Goal: Task Accomplishment & Management: Complete application form

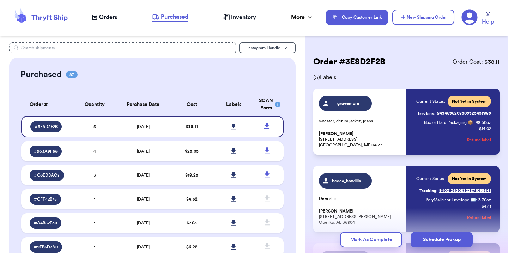
scroll to position [268, 0]
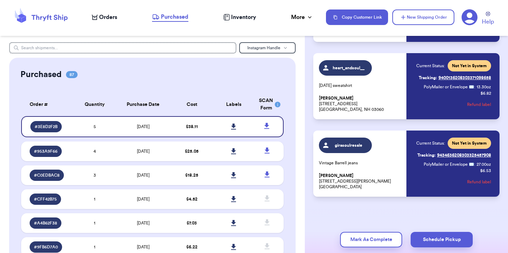
click at [107, 17] on span "Orders" at bounding box center [108, 17] width 18 height 8
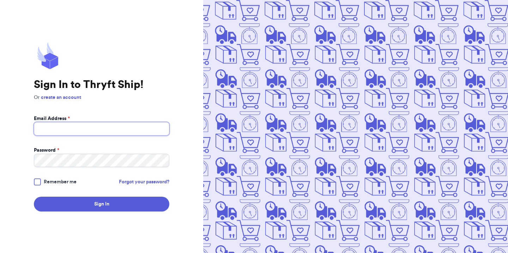
type input "[EMAIL_ADDRESS][DOMAIN_NAME]"
click at [52, 182] on span "Remember me" at bounding box center [60, 182] width 33 height 7
click at [0, 0] on input "Remember me" at bounding box center [0, 0] width 0 height 0
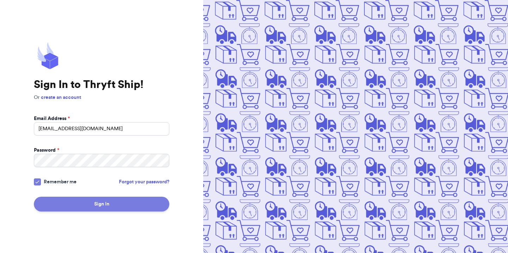
click at [54, 205] on button "Sign In" at bounding box center [101, 204] width 135 height 15
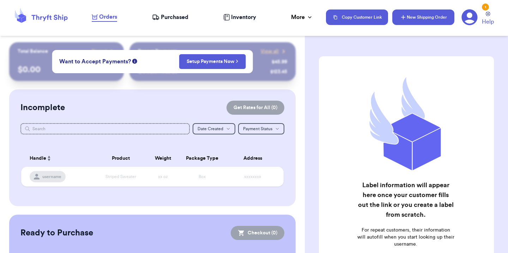
click at [414, 15] on button "New Shipping Order" at bounding box center [423, 18] width 62 height 16
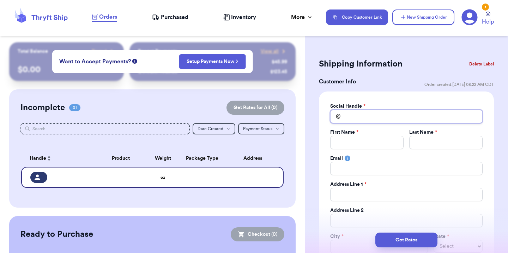
click at [356, 112] on input "Total Amount Paid" at bounding box center [406, 116] width 152 height 13
type input "h"
type input "he"
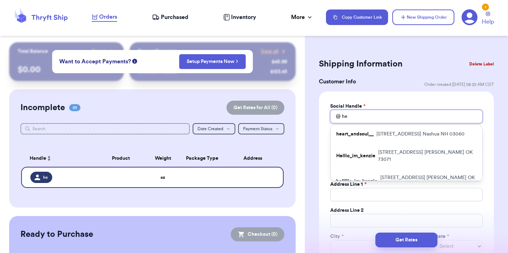
type input "hel"
type input "hell"
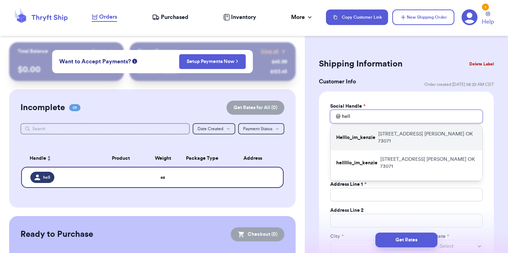
type input "hell"
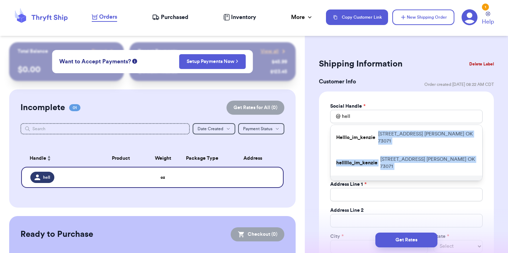
drag, startPoint x: 375, startPoint y: 135, endPoint x: 374, endPoint y: 168, distance: 32.8
click at [374, 168] on div "Helllo_im_kenzie 2321 Houston Ave Norman OK 73071 helllllo_im_kenzie 610 Tiffin…" at bounding box center [406, 153] width 152 height 56
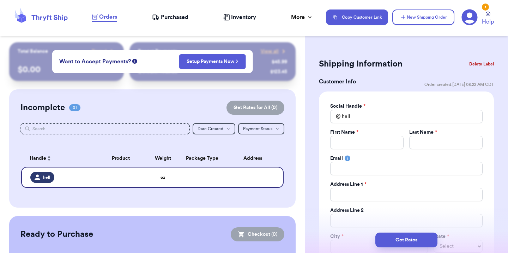
click at [323, 178] on div "Social Handle * @ hell First Name * Last Name * Email Address Line 1 * Address …" at bounding box center [406, 192] width 175 height 200
click at [361, 119] on input "hell" at bounding box center [406, 116] width 152 height 13
type input "hell0"
type input "hell"
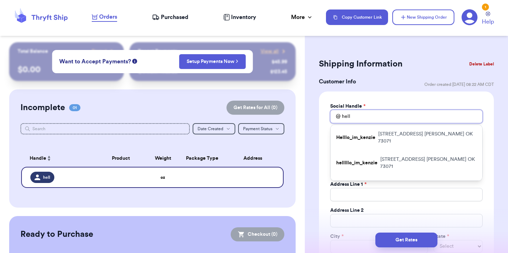
type input "helll"
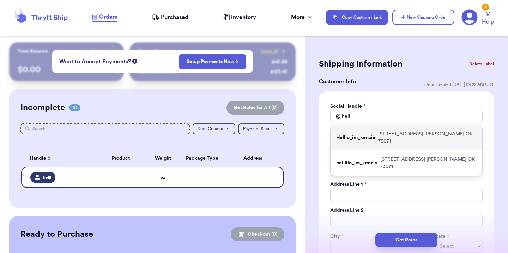
click at [399, 136] on p "2321 Houston Ave Norman OK 73071" at bounding box center [427, 138] width 98 height 14
type input "Helllo_im_kenzie"
type input "McKenzie"
type input "Meadows"
type input "mxkenzie.cypert@gmail.com"
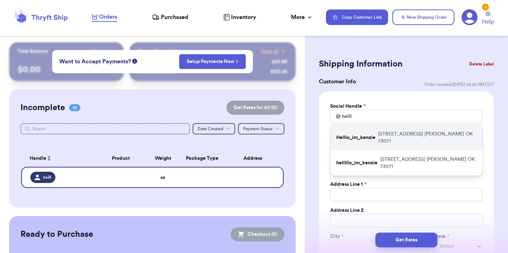
type input "2321 Houston Ave"
type input "Norman"
select select "OK"
type input "73071"
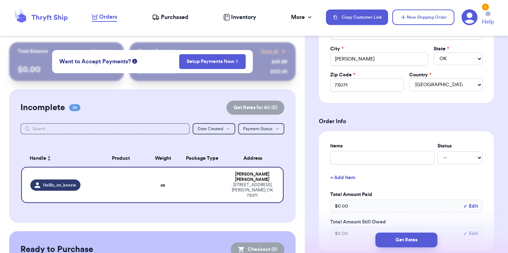
scroll to position [190, 0]
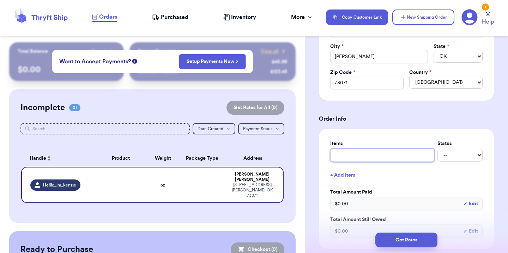
type input "c"
type input "ch"
type input "chr"
type input "chri"
type input "chris"
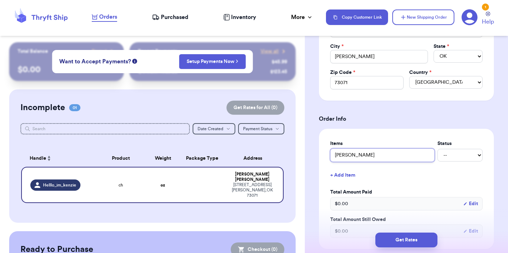
type input "christ"
type input "christm"
type input "christma"
type input "christmas"
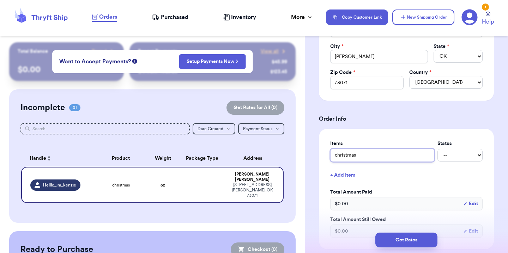
type input "christmas k"
type input "christmas kn"
type input "christmas kni"
type input "christmas knit"
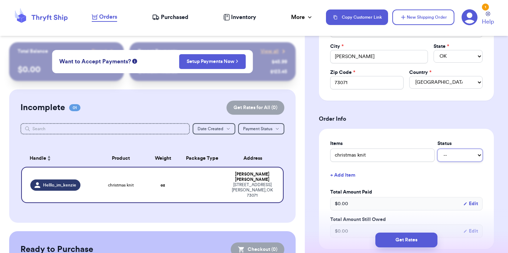
select select "paid"
click at [346, 176] on button "+ Add Item" at bounding box center [406, 176] width 158 height 16
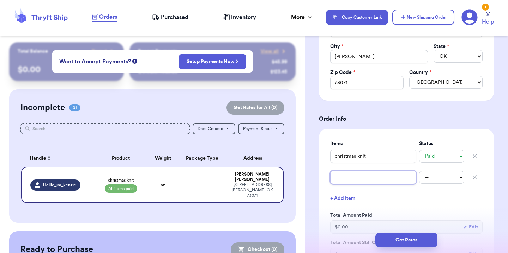
type input "b"
type input "bl"
type input "bla"
type input "blac"
type input "black"
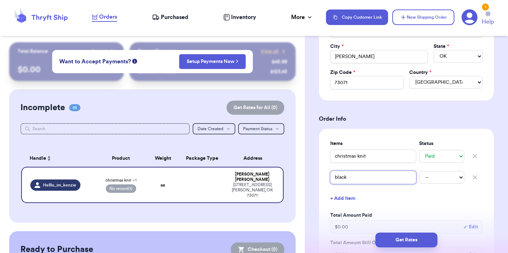
type input "black"
type input "black b"
type input "black be"
type input "black bel"
type input "black belt"
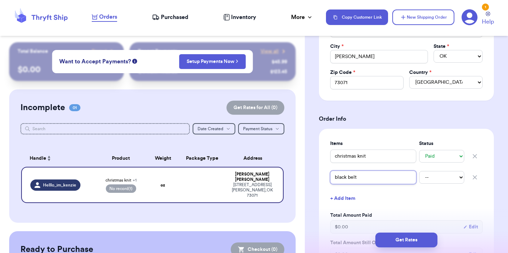
type input "black belt"
select select "paid"
click at [354, 199] on button "+ Add Item" at bounding box center [406, 199] width 158 height 16
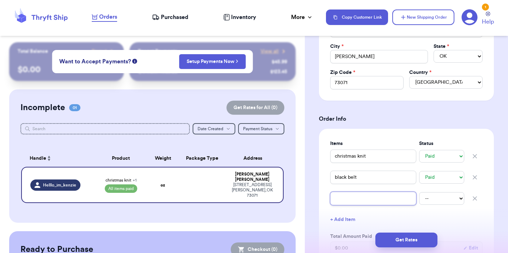
type input "s"
type input "st"
type input "str"
type input "stri"
type input "strip"
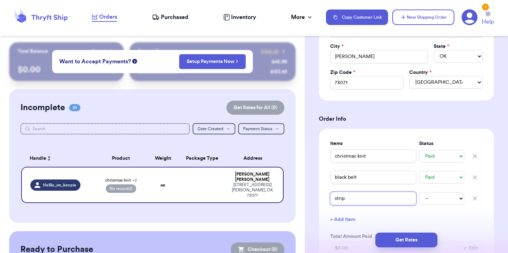
type input "stripe"
type input "striped"
type input "striped b"
type input "striped bu"
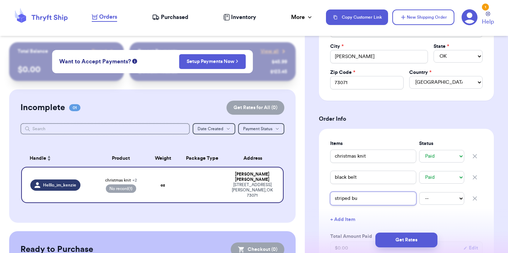
type input "striped but"
type input "striped butt"
type input "striped butto"
type input "striped button"
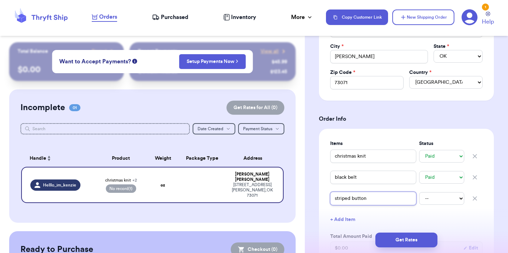
type input "striped button d"
type input "striped button do"
type input "striped button dow"
type input "striped button down"
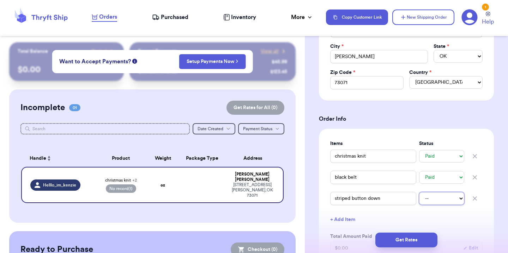
select select "paid"
click at [452, 224] on button "+ Add Item" at bounding box center [406, 220] width 158 height 16
click at [475, 222] on icon "button" at bounding box center [474, 219] width 7 height 7
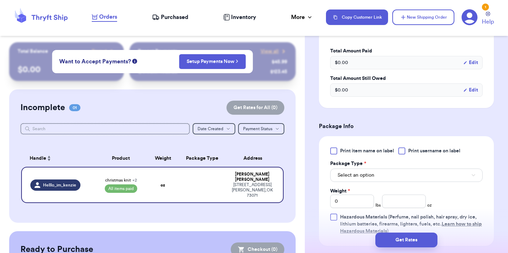
scroll to position [388, 0]
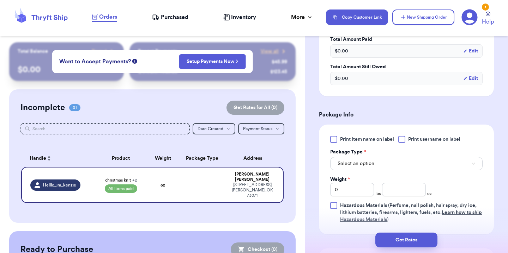
click at [381, 163] on button "Select an option" at bounding box center [406, 163] width 152 height 13
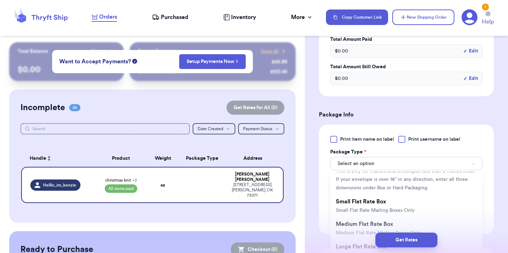
scroll to position [71, 0]
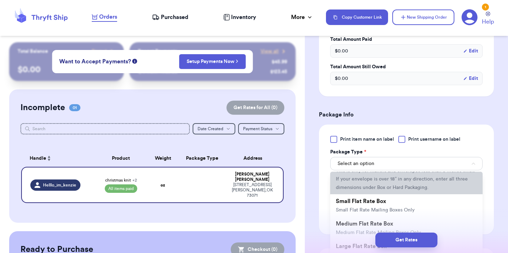
click at [382, 186] on span "This is only for mailers and envelopes less than 3 inches thick. If your envelo…" at bounding box center [405, 180] width 139 height 22
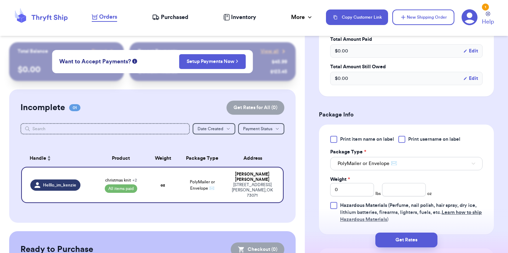
click at [468, 178] on div "Print item name on label Print username on label Package Type * PolyMailer or E…" at bounding box center [406, 179] width 152 height 87
click at [406, 185] on input "number" at bounding box center [404, 189] width 44 height 13
type input "9"
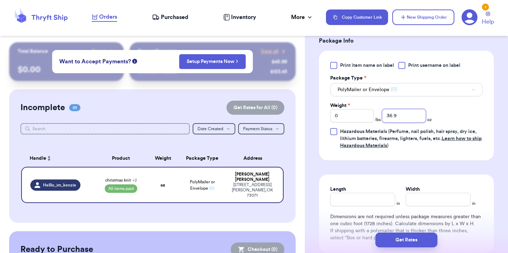
scroll to position [484, 0]
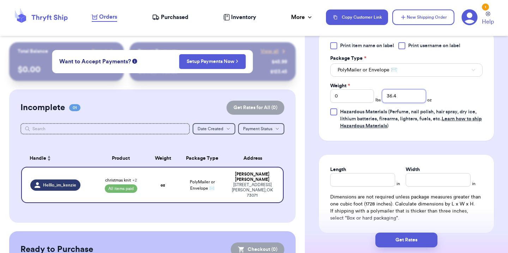
type input "36.3"
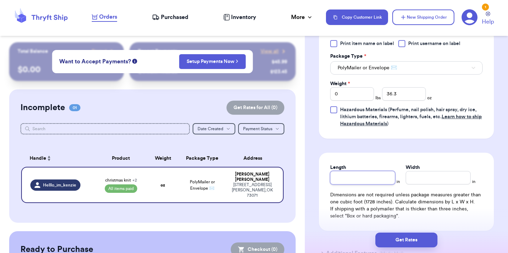
click at [344, 178] on input "Length" at bounding box center [362, 177] width 65 height 13
type input "11"
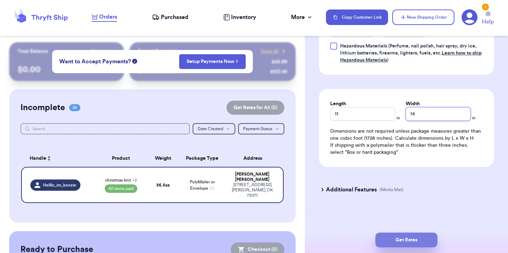
type input "14"
click at [410, 240] on button "Get Rates" at bounding box center [406, 240] width 62 height 15
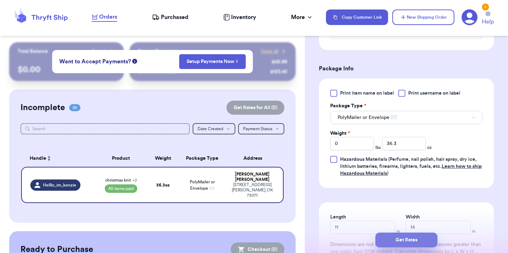
type input "2"
type input "4.299999999999997"
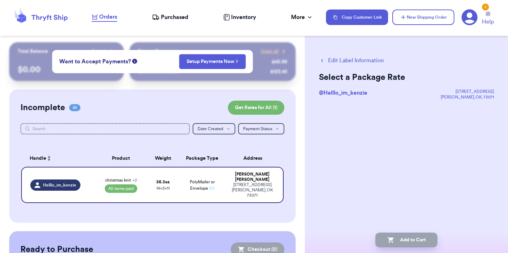
scroll to position [0, 0]
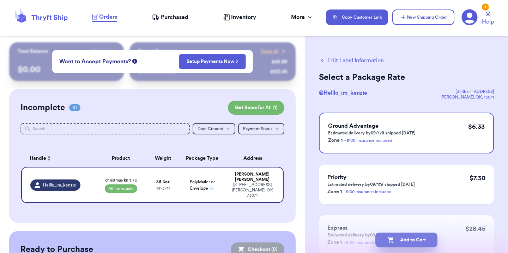
click at [418, 240] on button "Add to Cart" at bounding box center [406, 240] width 62 height 15
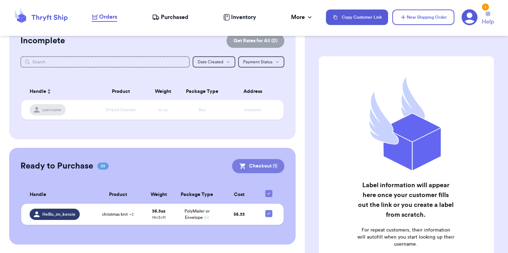
scroll to position [67, 0]
click at [268, 165] on button "Checkout ( 1 )" at bounding box center [258, 167] width 52 height 14
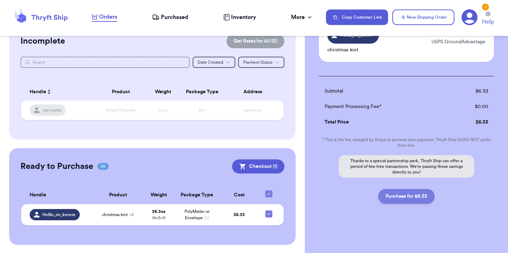
scroll to position [69, 0]
click at [428, 194] on button "Purchase for $6.33" at bounding box center [406, 196] width 56 height 15
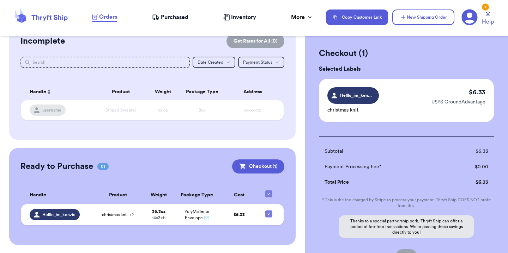
checkbox input "false"
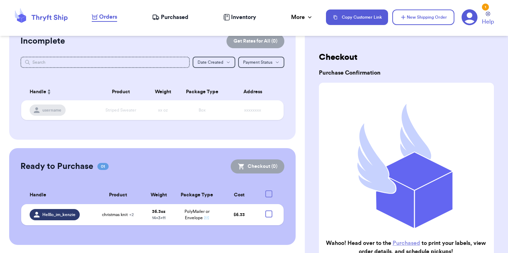
checkbox input "true"
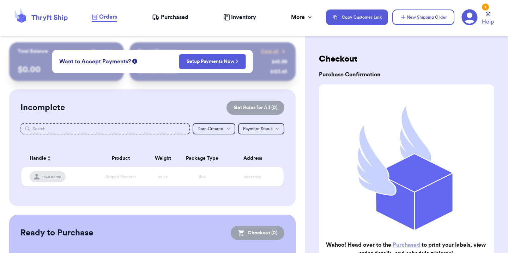
scroll to position [0, 0]
click at [163, 17] on span "Purchased" at bounding box center [174, 17] width 27 height 8
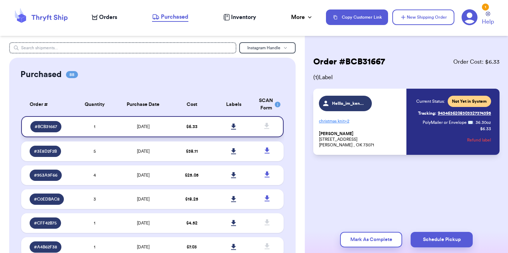
click at [232, 130] on icon at bounding box center [233, 127] width 5 height 6
